Goal: Information Seeking & Learning: Learn about a topic

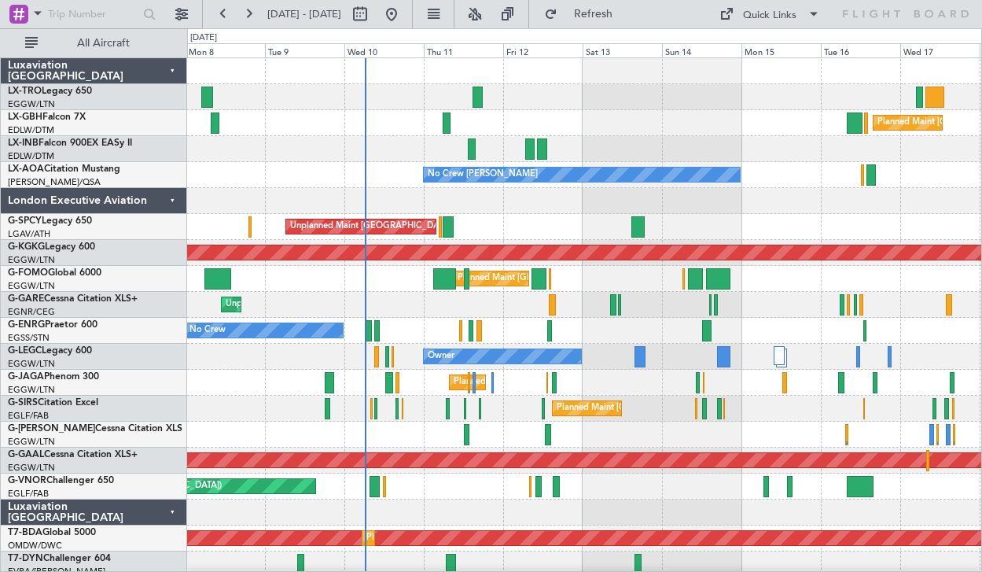
click at [625, 208] on div at bounding box center [584, 201] width 794 height 26
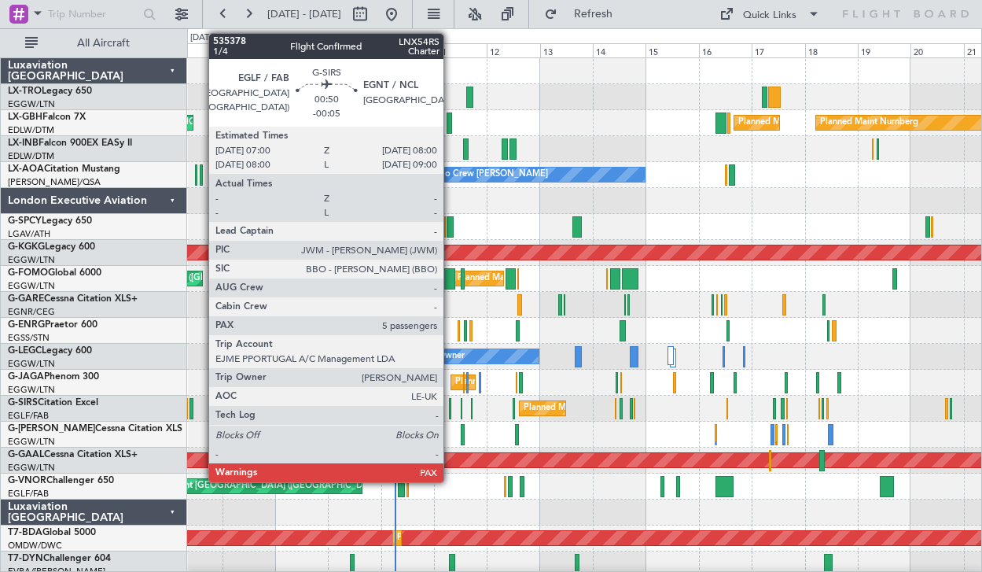
click at [451, 407] on div at bounding box center [450, 408] width 2 height 21
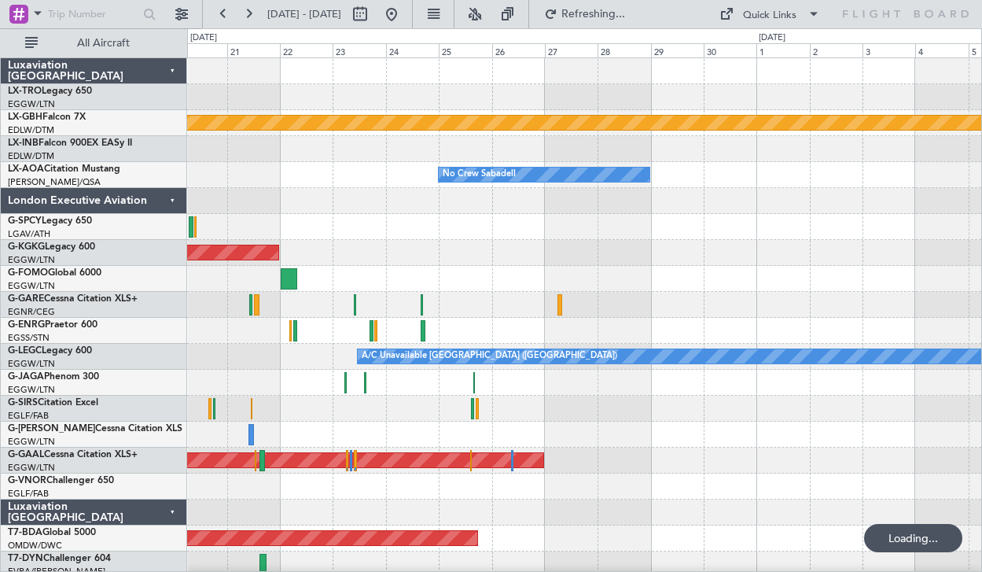
scroll to position [1, 0]
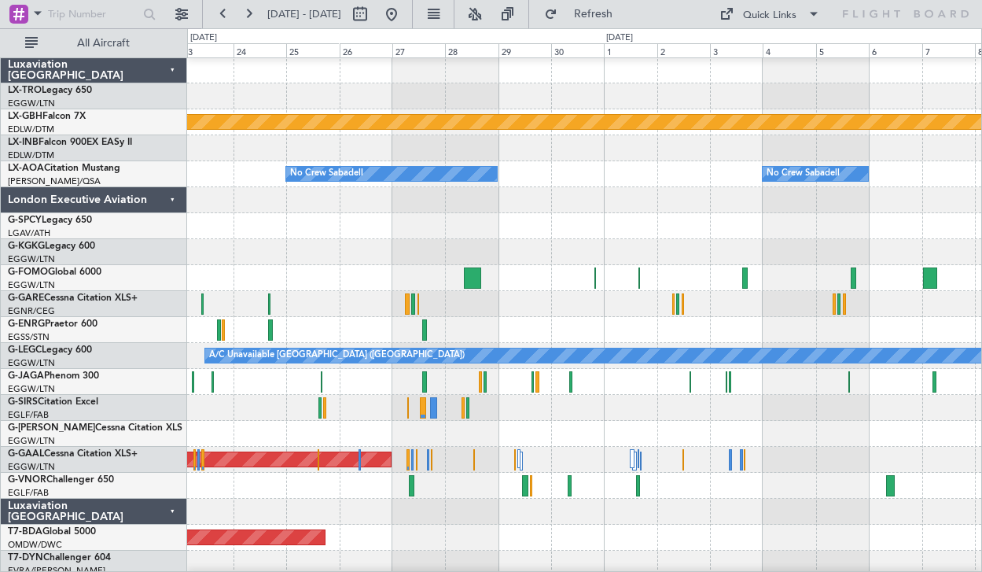
click at [452, 147] on div at bounding box center [584, 148] width 794 height 26
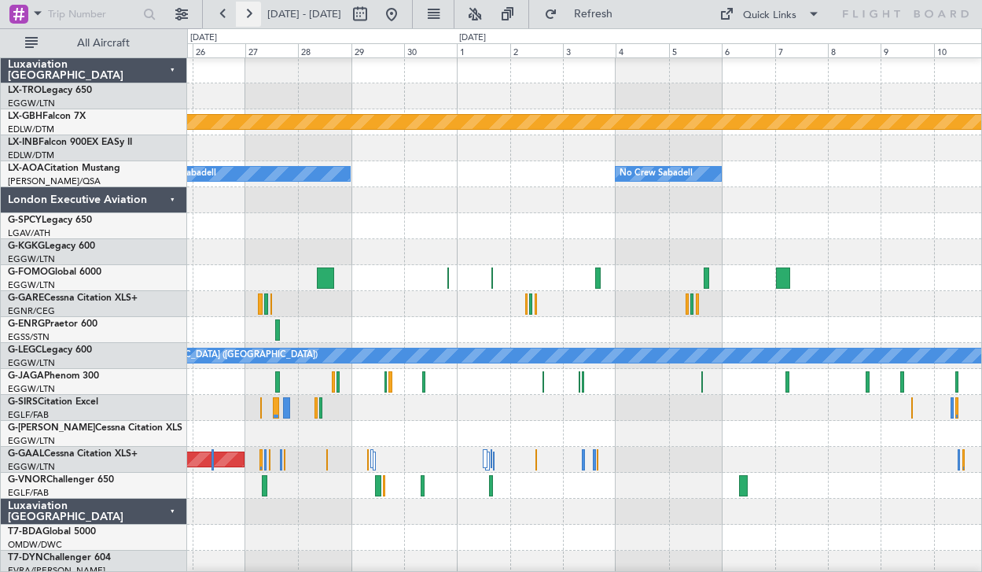
click at [252, 8] on button at bounding box center [248, 14] width 25 height 25
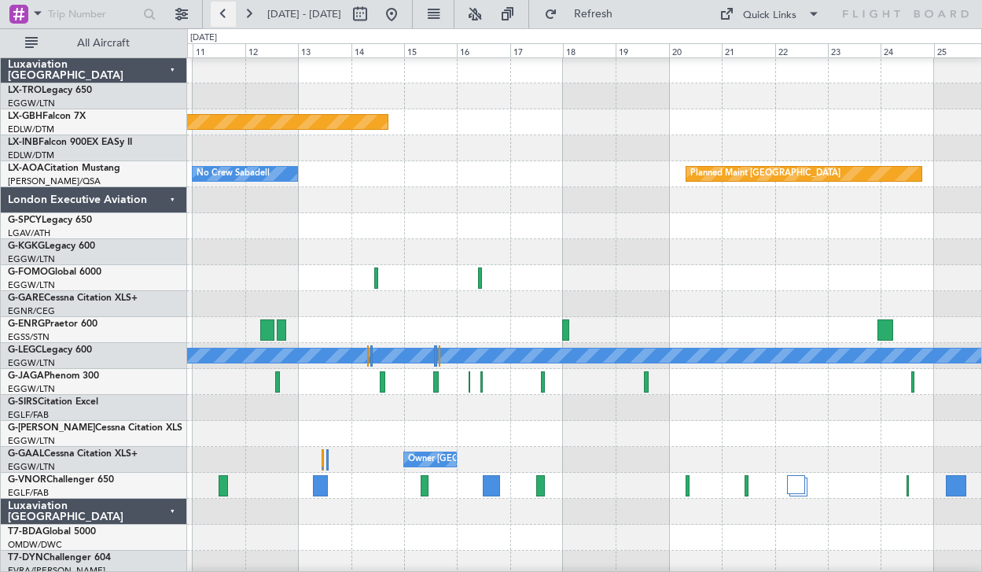
click at [225, 8] on button at bounding box center [223, 14] width 25 height 25
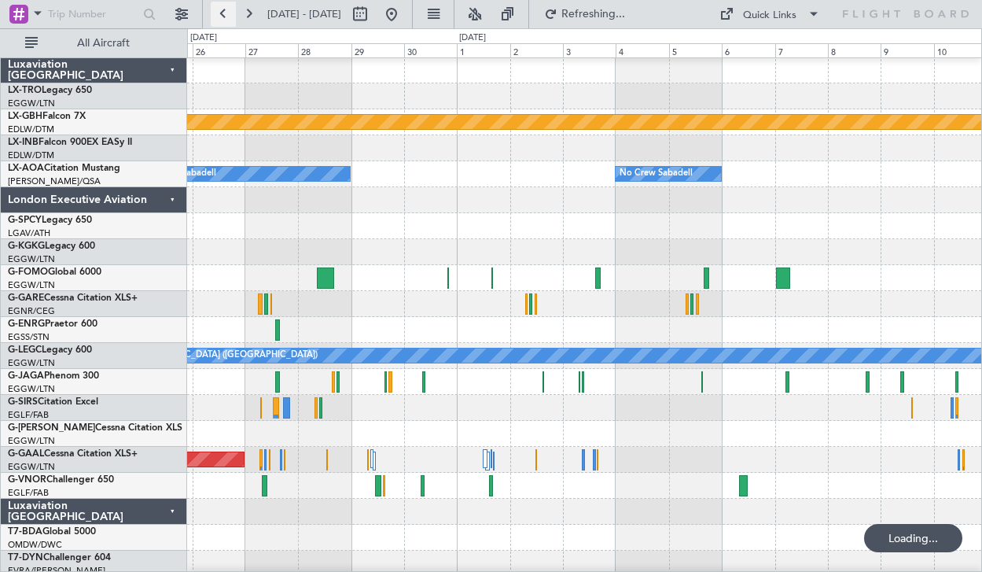
click at [225, 8] on button at bounding box center [223, 14] width 25 height 25
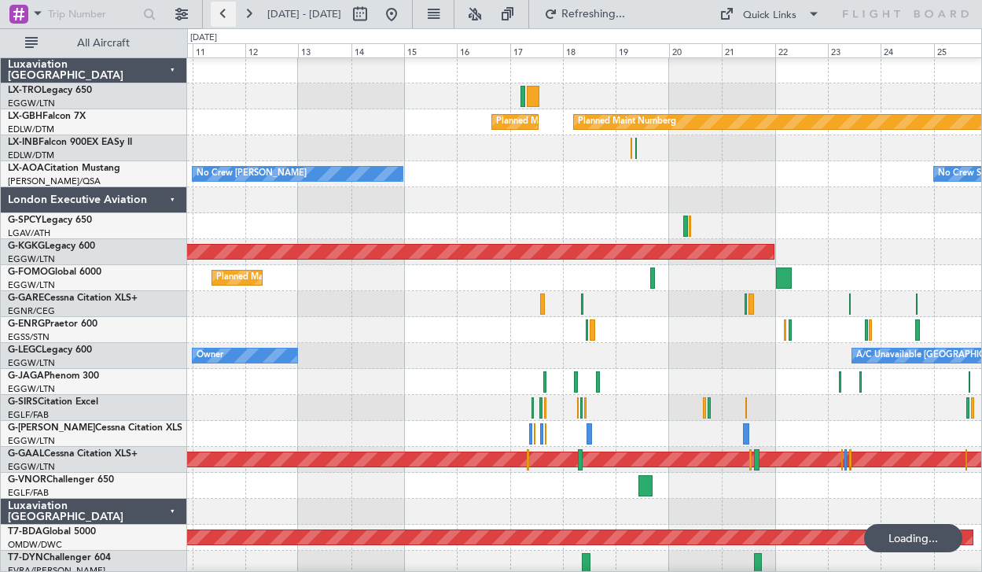
click at [225, 8] on button at bounding box center [223, 14] width 25 height 25
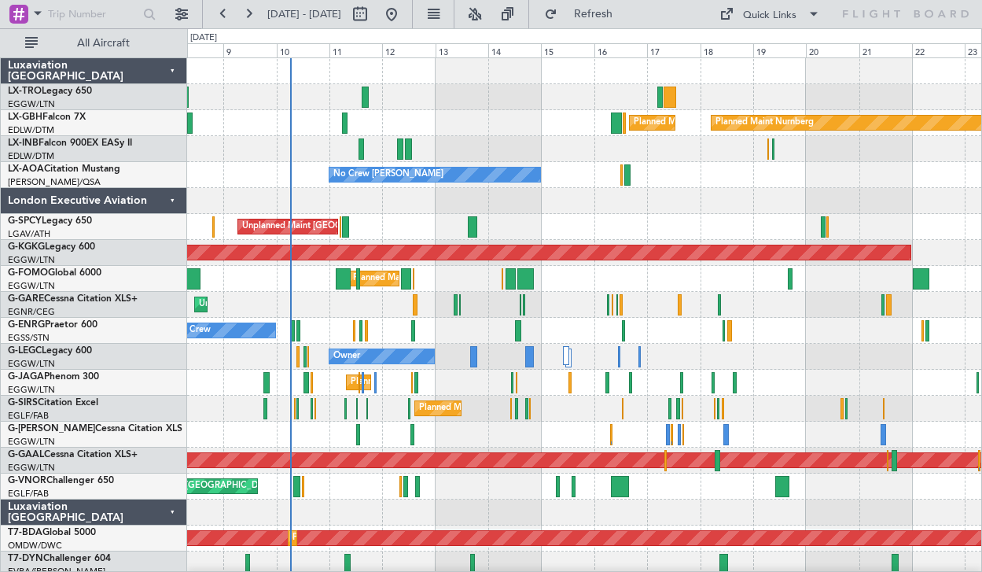
click at [164, 513] on div "Luxaviation [GEOGRAPHIC_DATA]" at bounding box center [94, 512] width 186 height 26
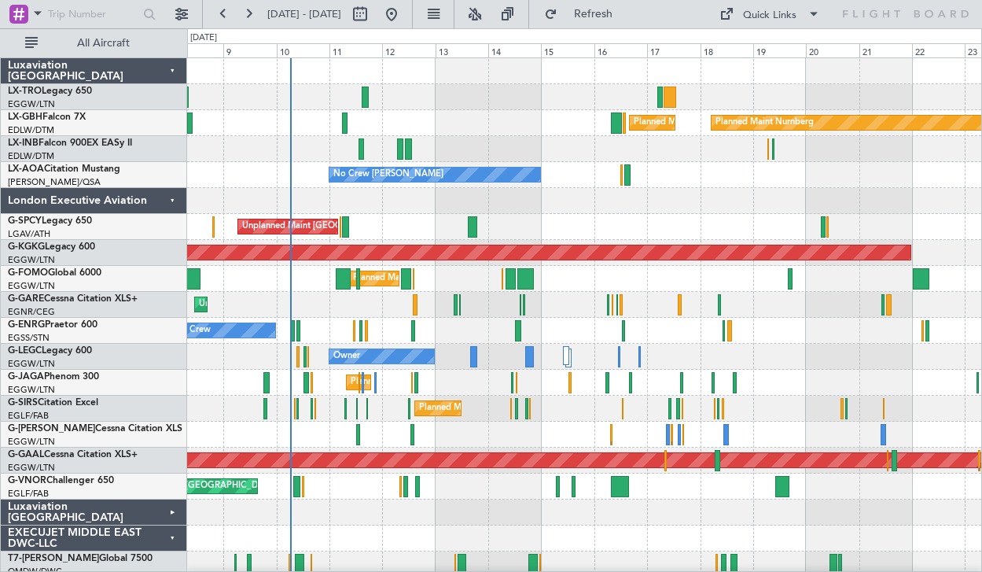
click at [170, 527] on div "EXECUJET MIDDLE EAST DWC-LLC" at bounding box center [94, 538] width 186 height 26
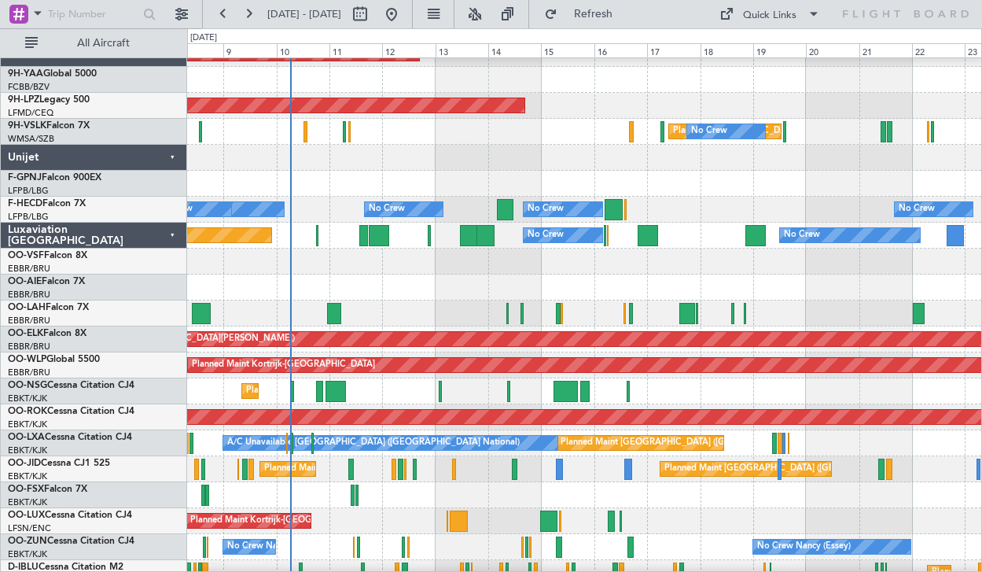
scroll to position [703, 0]
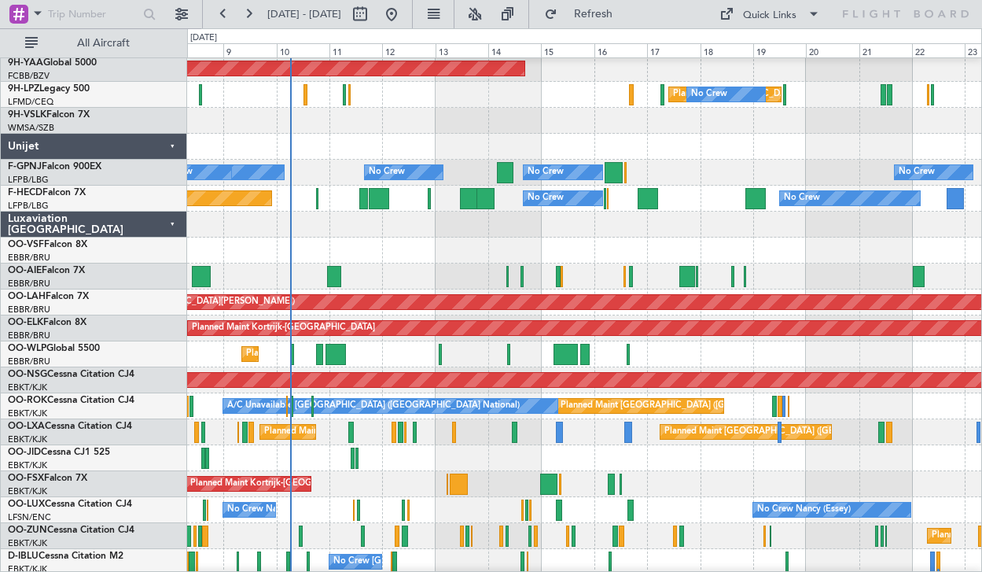
click at [171, 226] on div "Luxaviation [GEOGRAPHIC_DATA]" at bounding box center [94, 225] width 186 height 26
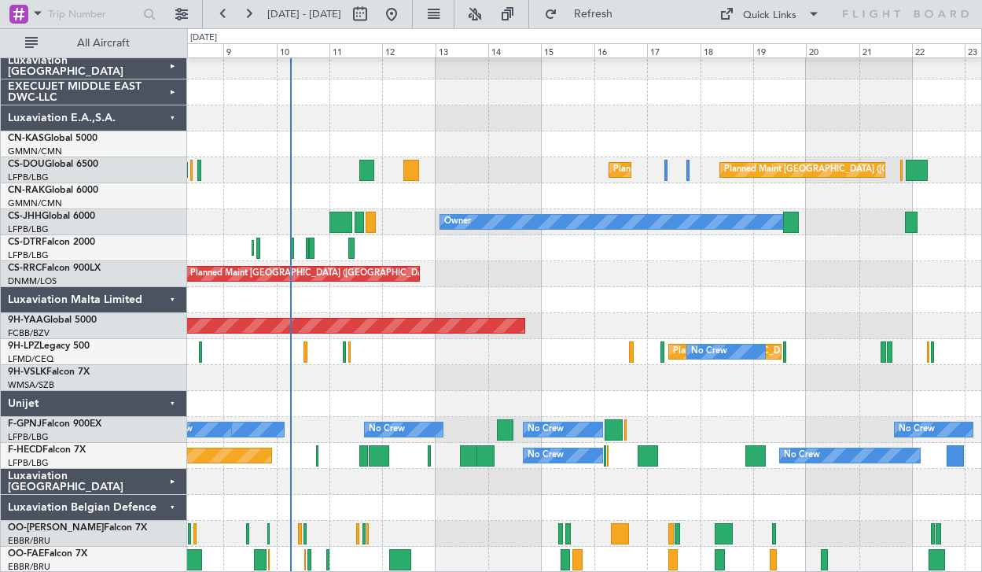
click at [166, 406] on div "Unijet" at bounding box center [94, 404] width 186 height 26
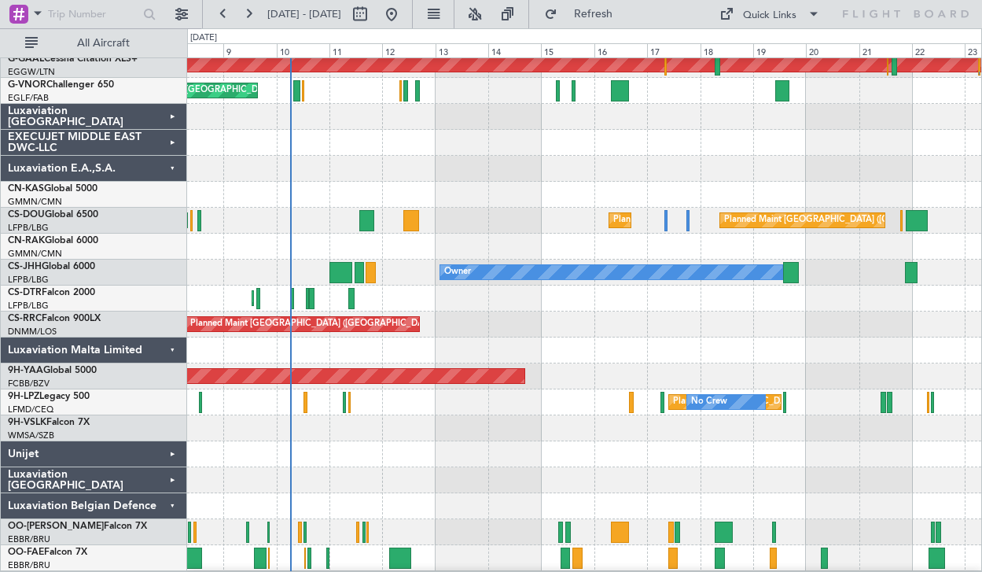
scroll to position [394, 0]
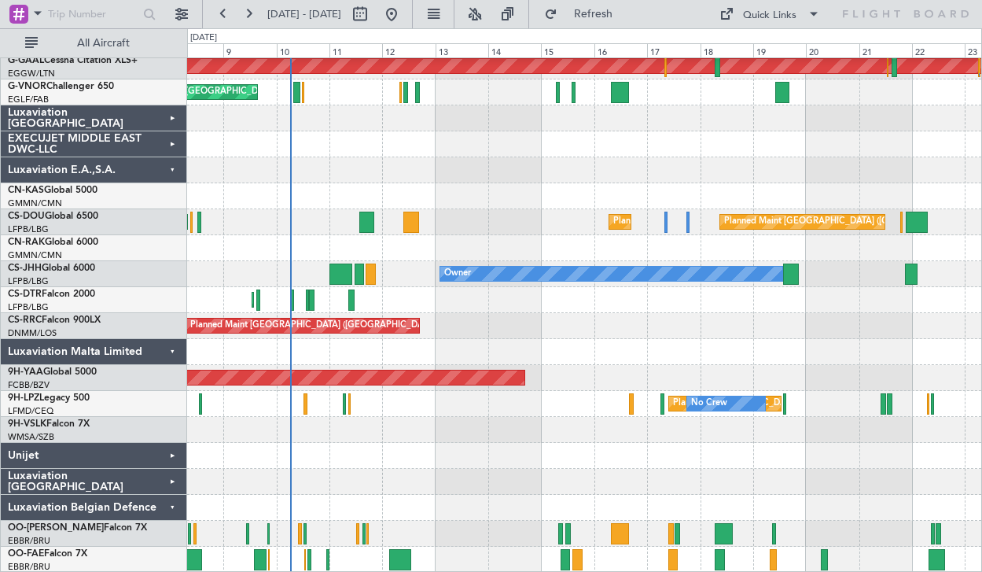
click at [173, 512] on div "Luxaviation Belgian Defence" at bounding box center [94, 508] width 186 height 26
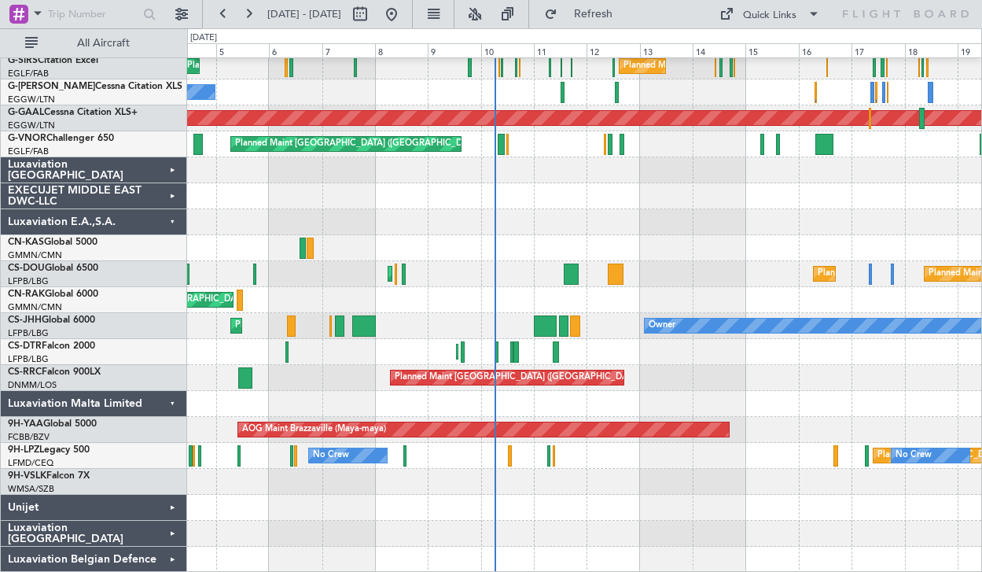
click at [617, 492] on div "Planned Maint London (Luton) Planned Maint London (Farnborough) Planned Maint L…" at bounding box center [584, 144] width 794 height 857
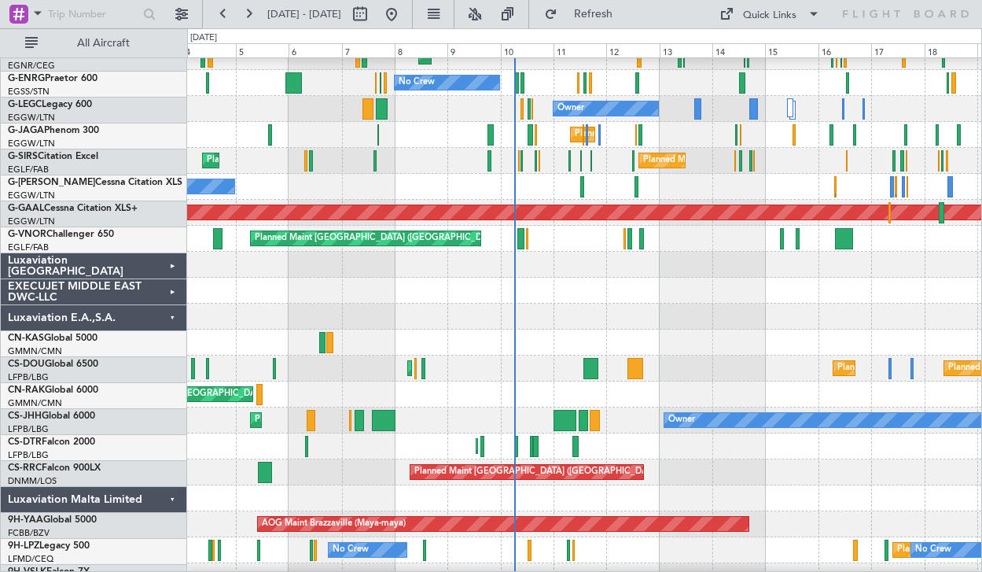
scroll to position [245, 0]
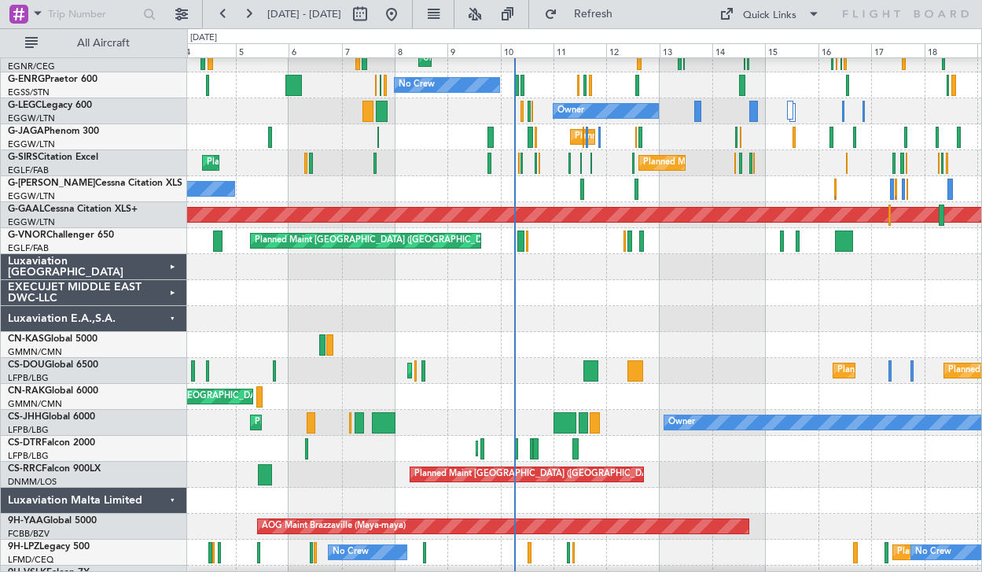
click at [175, 319] on div "Luxaviation E.A.,S.A." at bounding box center [94, 319] width 186 height 26
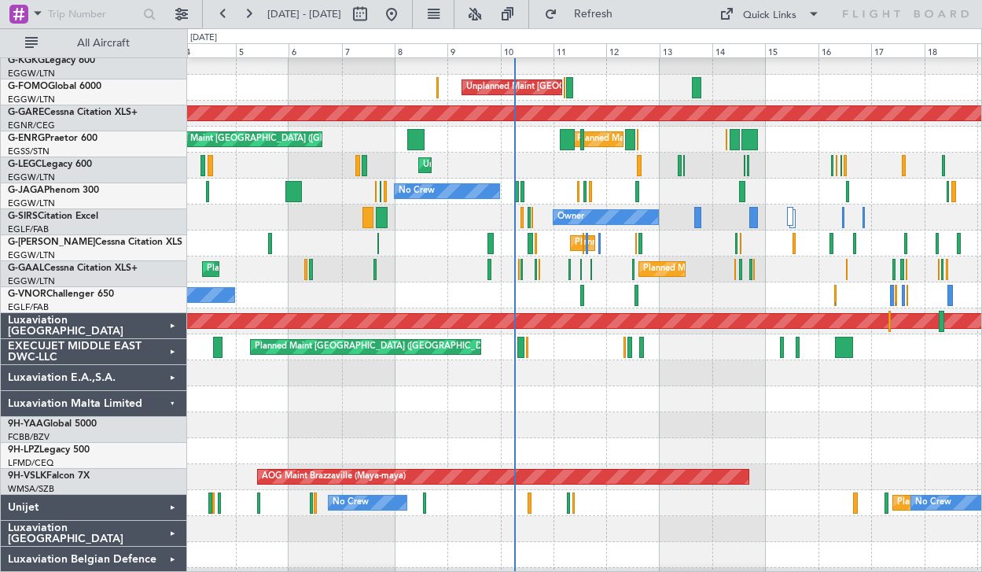
scroll to position [0, 0]
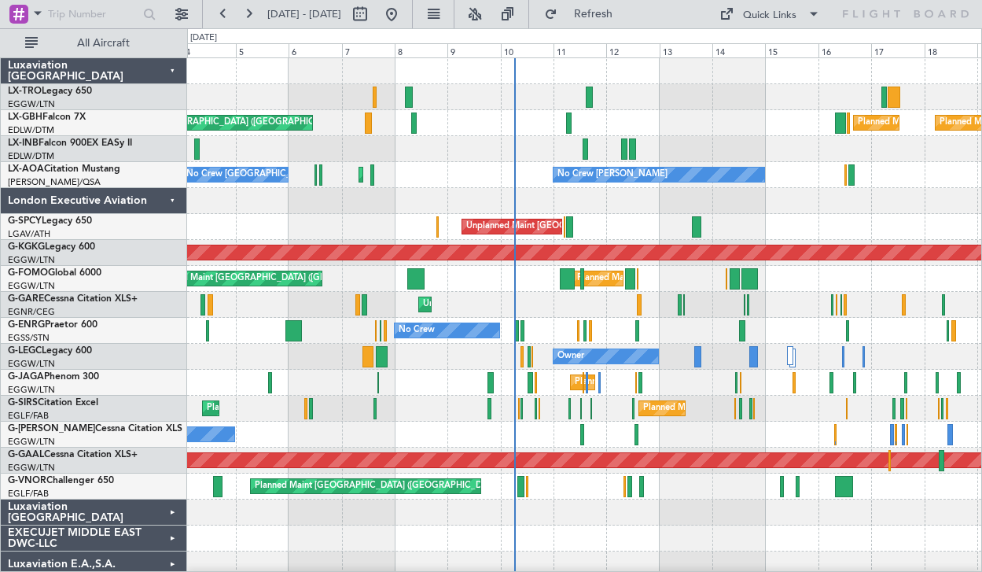
click at [816, 67] on div at bounding box center [584, 71] width 794 height 26
